Goal: Communication & Community: Answer question/provide support

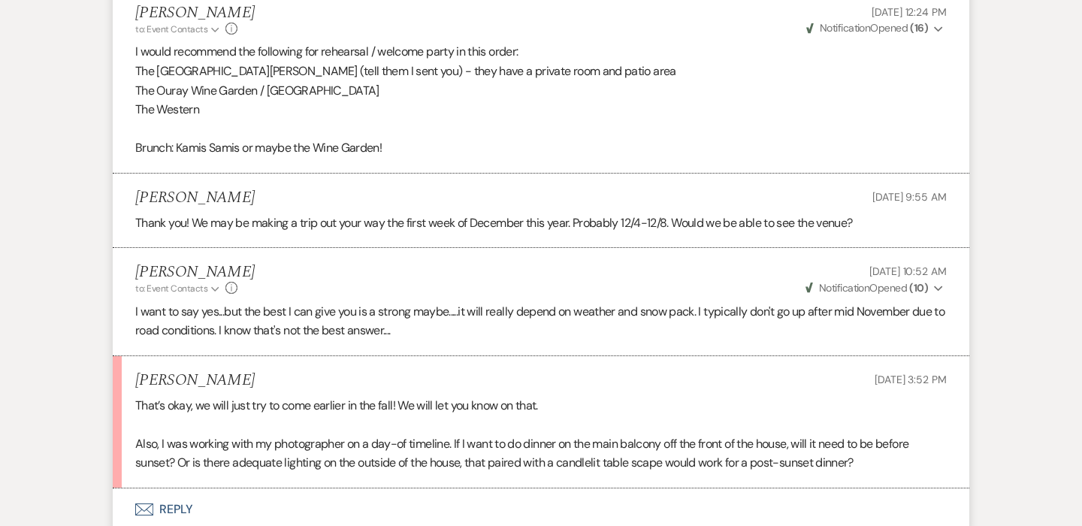
scroll to position [6703, 0]
click at [173, 489] on button "Envelope Reply" at bounding box center [541, 510] width 856 height 42
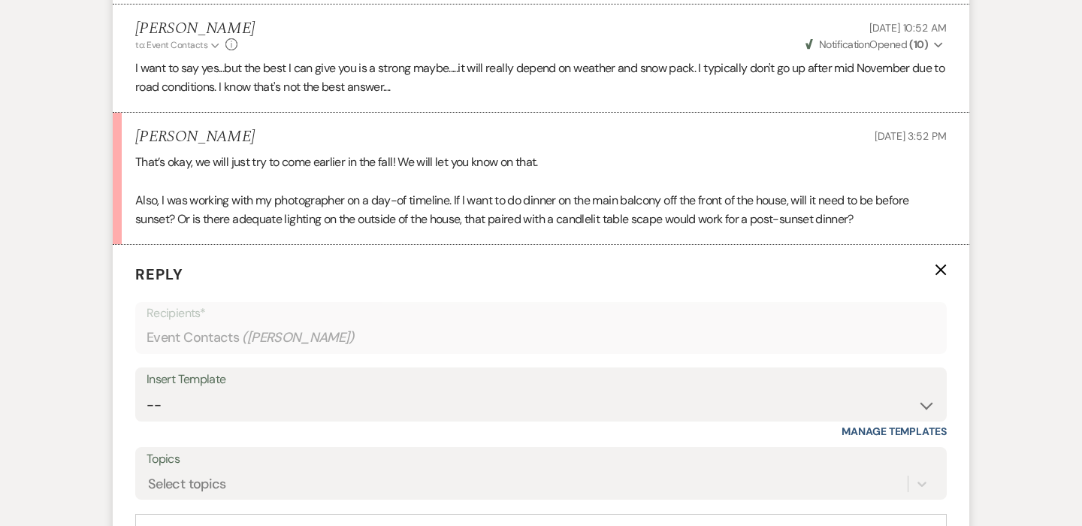
scroll to position [6952, 0]
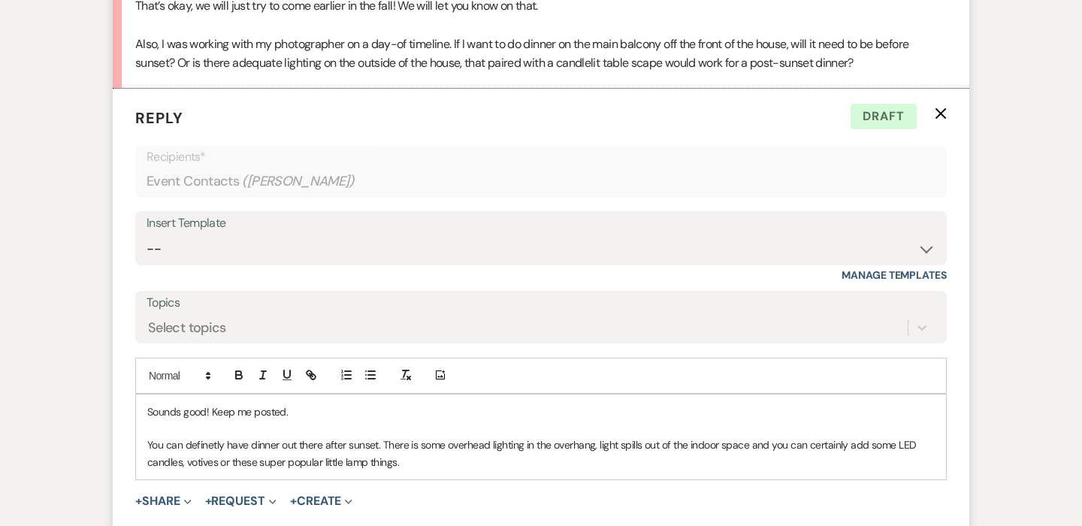
scroll to position [7159, 0]
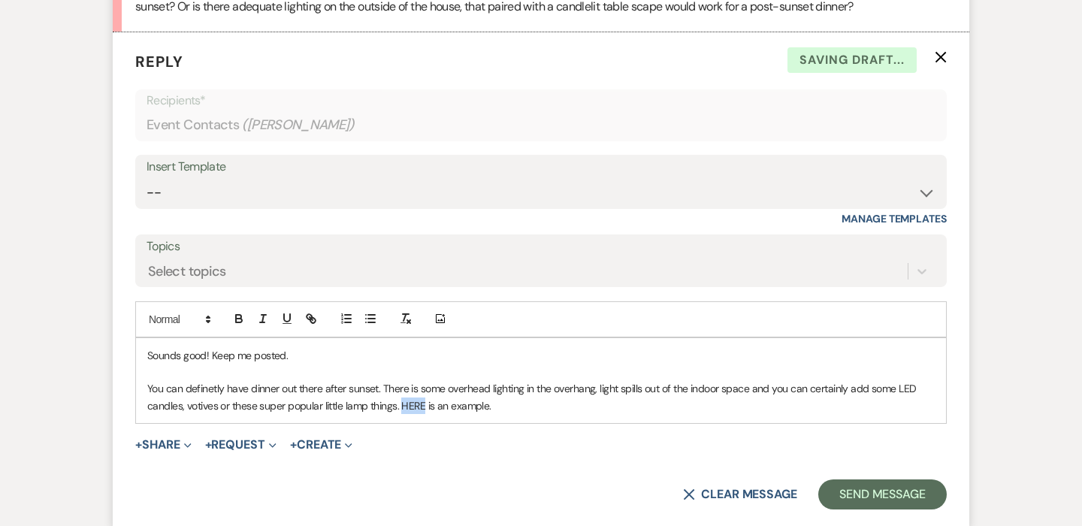
drag, startPoint x: 424, startPoint y: 276, endPoint x: 405, endPoint y: 278, distance: 19.6
click at [405, 380] on p "You can definetly have dinner out there after sunset. There is some overhead li…" at bounding box center [540, 397] width 787 height 34
click at [318, 309] on button "button" at bounding box center [310, 318] width 21 height 18
paste input "[URL][DOMAIN_NAME]"
type input "[URL][DOMAIN_NAME]"
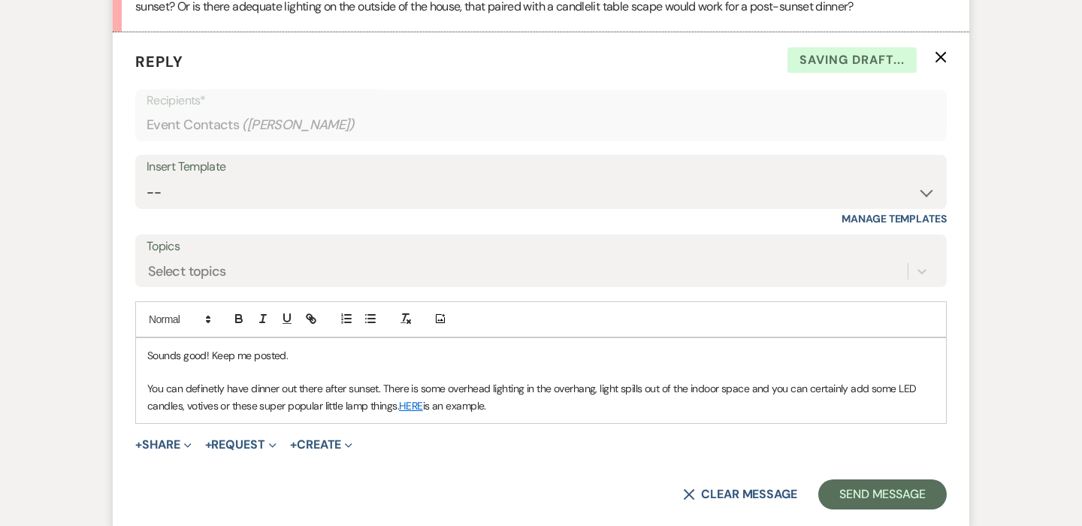
click at [533, 338] on div "Sounds good! Keep me posted. You can definetly have dinner out there after suns…" at bounding box center [541, 381] width 810 height 86
click at [195, 380] on p "You can definetly have dinner out there after sunset. There is some overhead li…" at bounding box center [540, 397] width 787 height 34
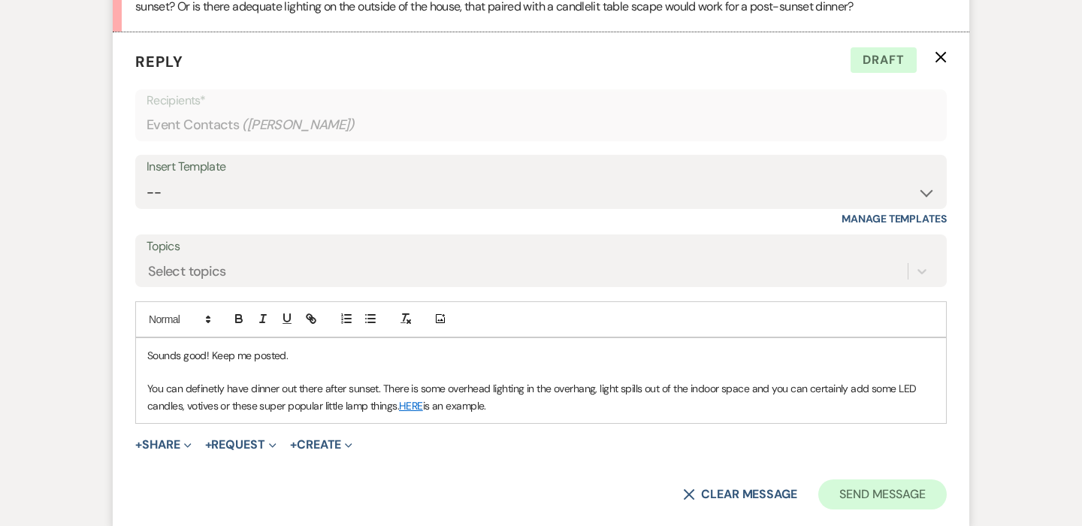
click at [862, 479] on button "Send Message" at bounding box center [882, 494] width 128 height 30
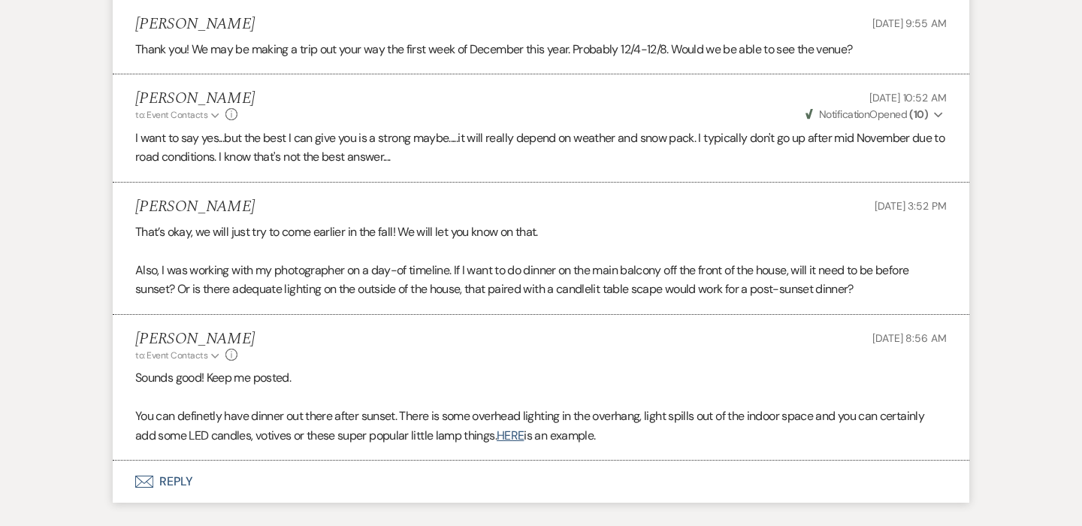
scroll to position [6846, 0]
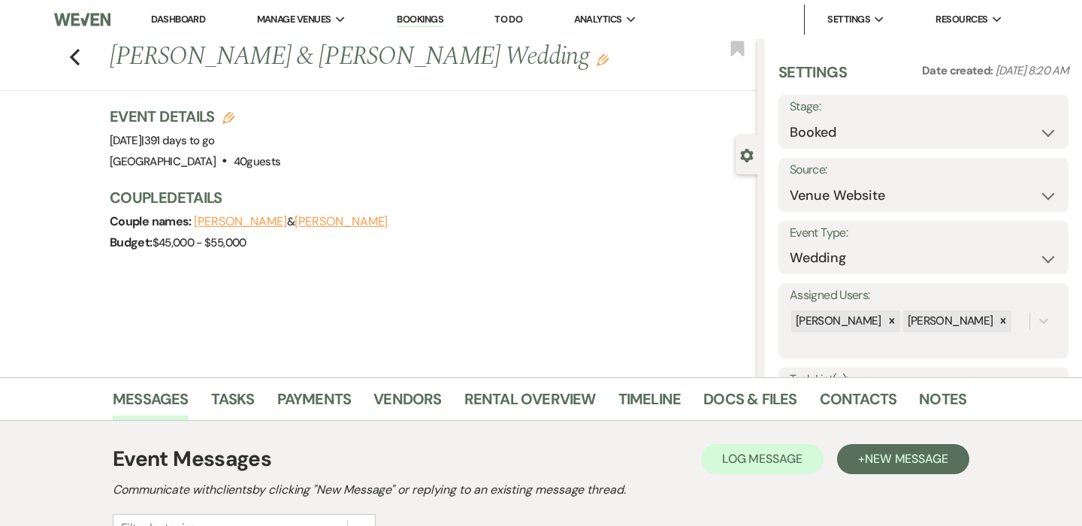
select select "5"
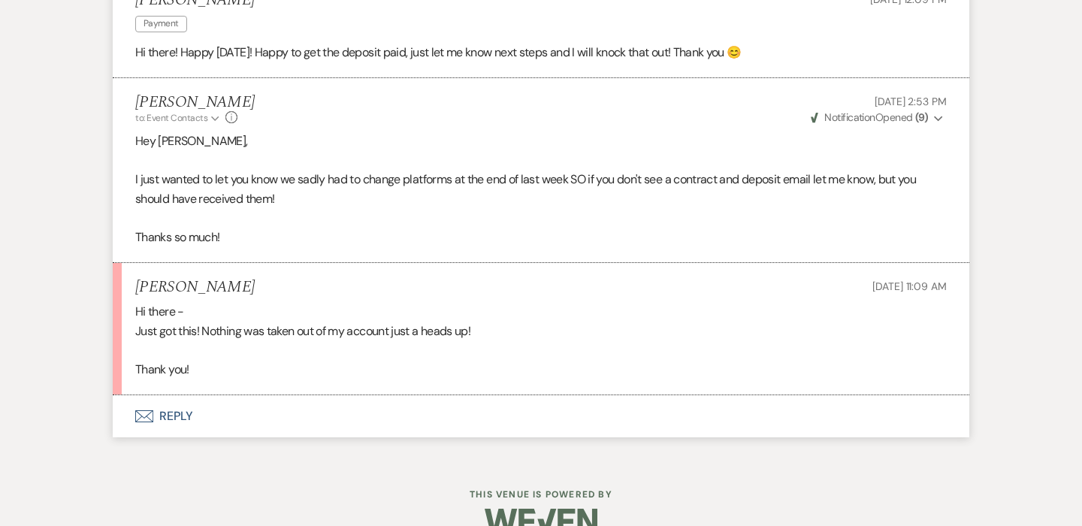
scroll to position [3236, 0]
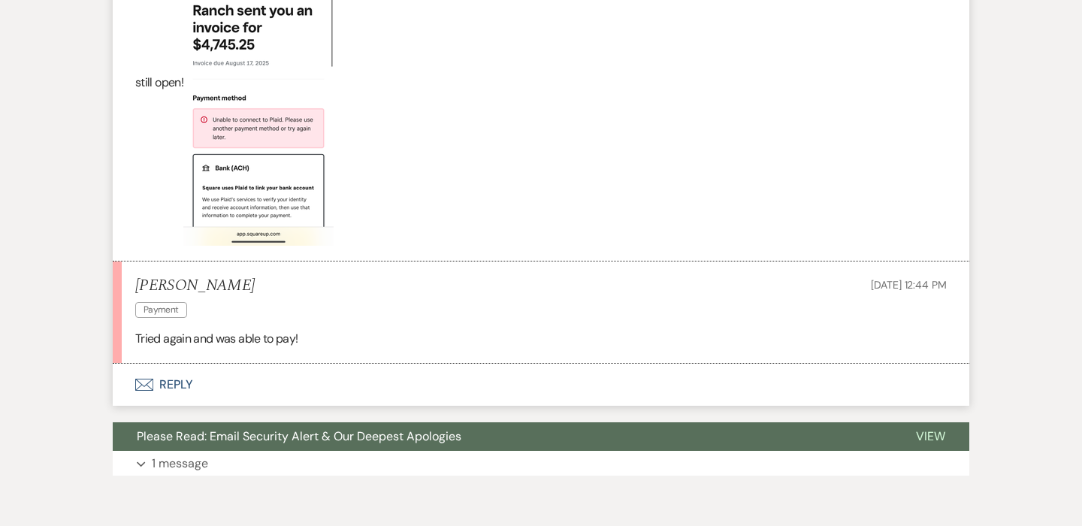
scroll to position [6865, 0]
click at [162, 364] on button "Envelope Reply" at bounding box center [541, 385] width 856 height 42
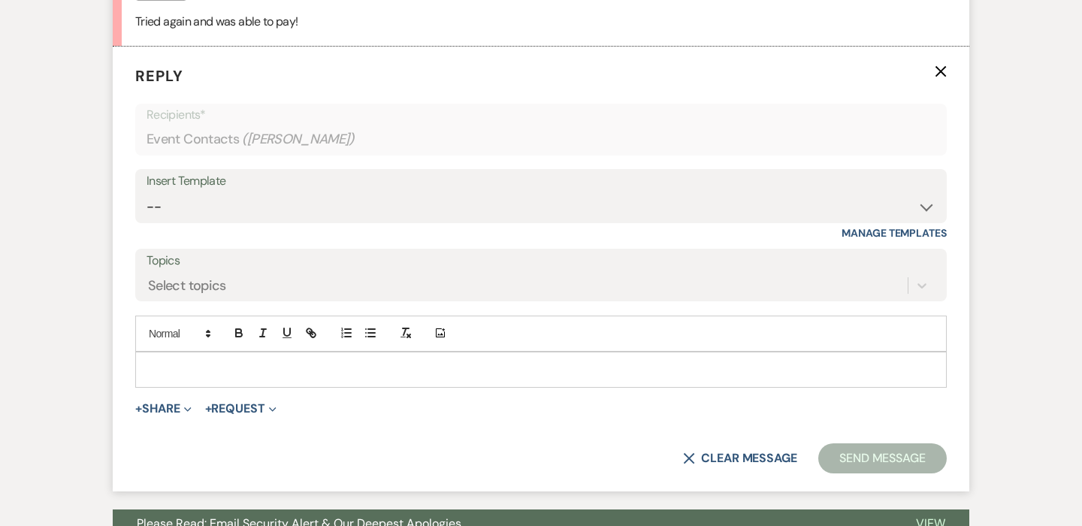
scroll to position [7216, 0]
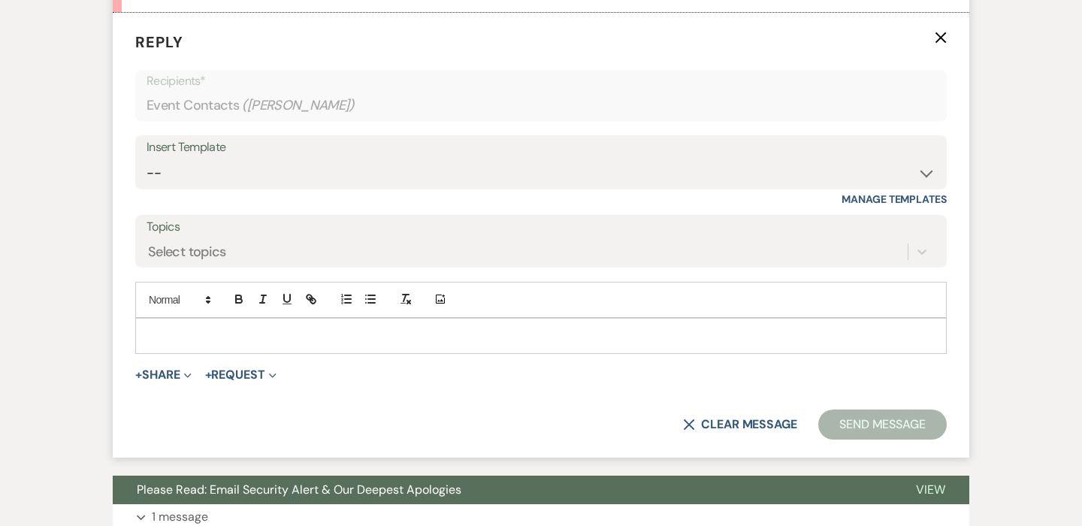
click at [324, 328] on p at bounding box center [540, 336] width 787 height 17
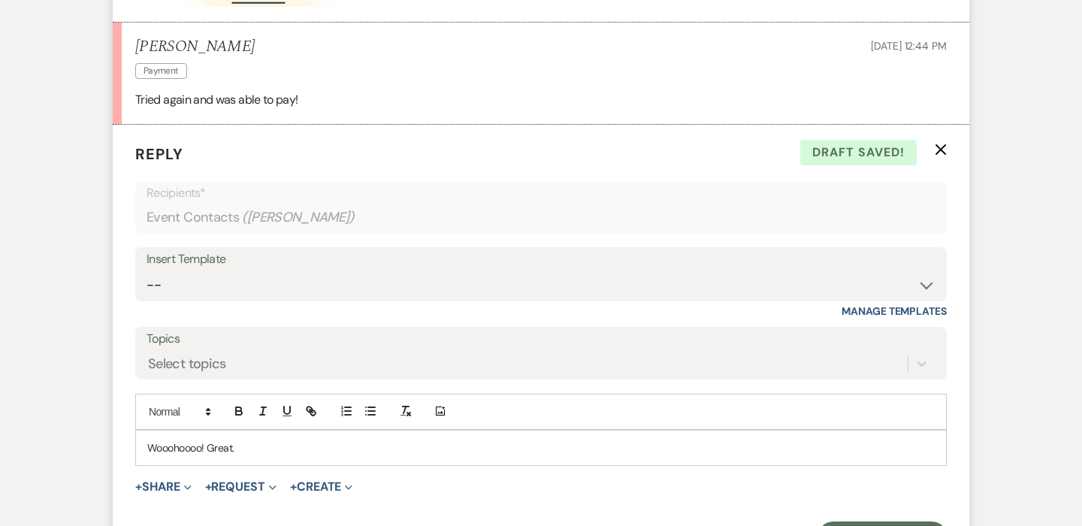
scroll to position [7229, 0]
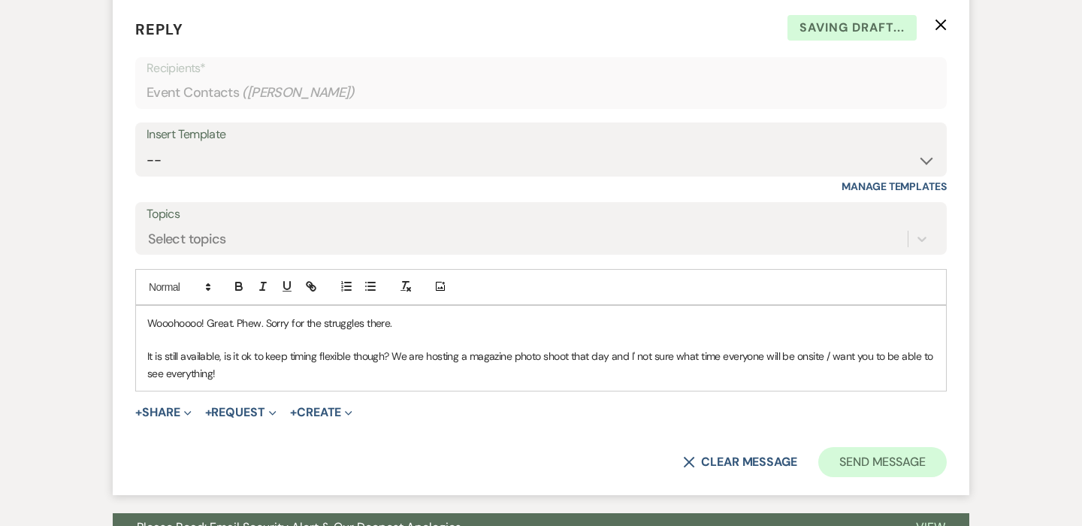
click at [862, 447] on button "Send Message" at bounding box center [882, 462] width 128 height 30
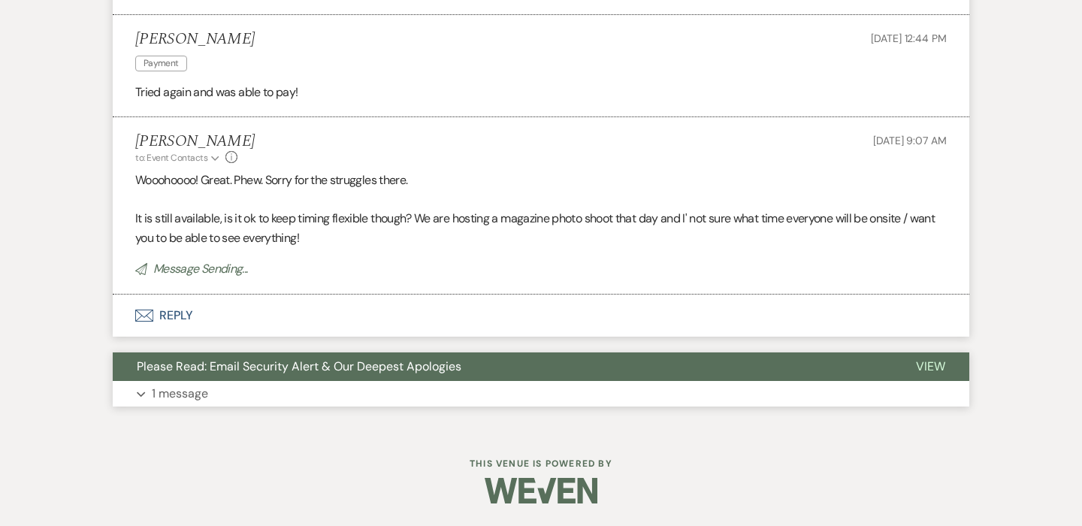
scroll to position [7039, 0]
